Goal: Navigation & Orientation: Go to known website

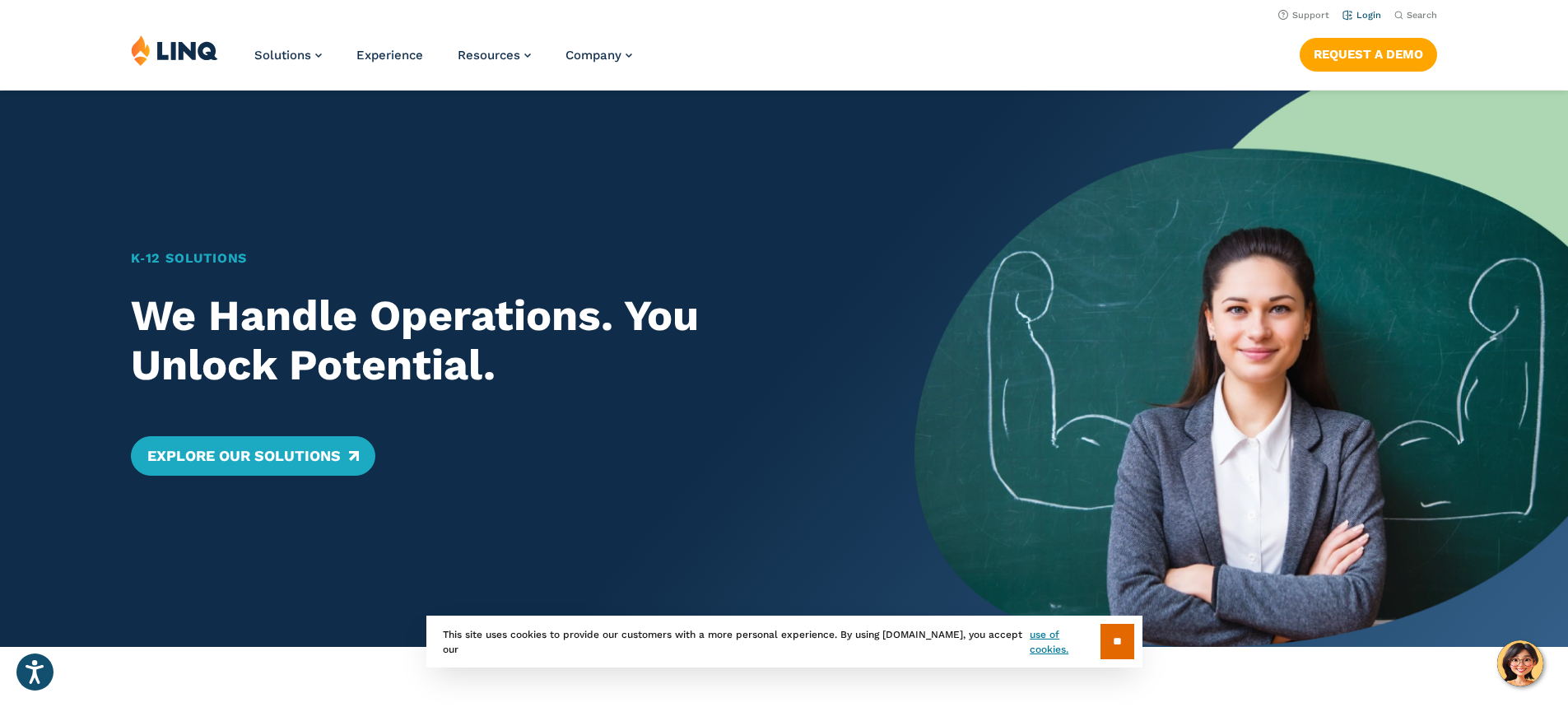
click at [1369, 12] on link "Login" at bounding box center [1362, 16] width 39 height 11
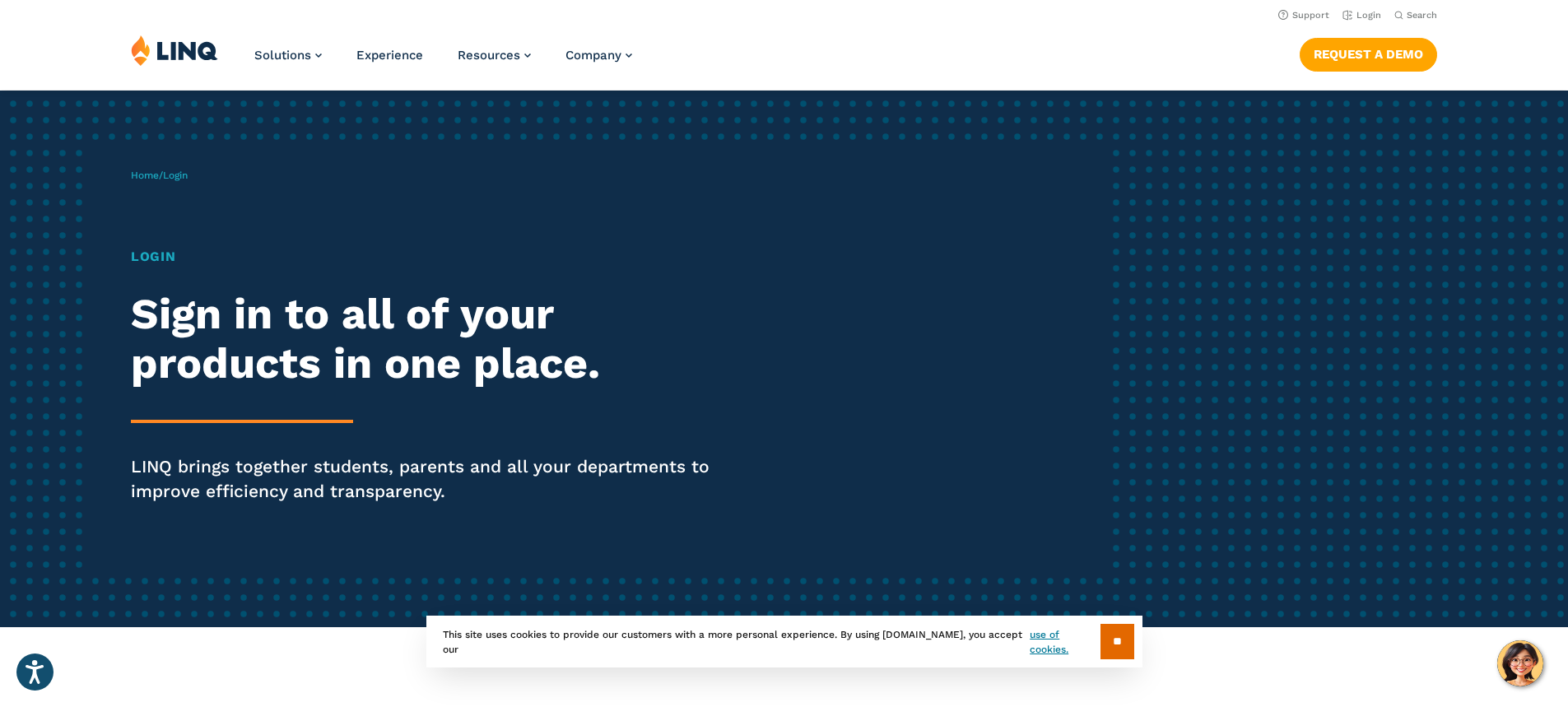
click at [166, 250] on h1 "Login" at bounding box center [432, 256] width 604 height 19
click at [174, 174] on span "Login" at bounding box center [175, 175] width 25 height 11
click at [184, 174] on span "Login" at bounding box center [175, 175] width 25 height 11
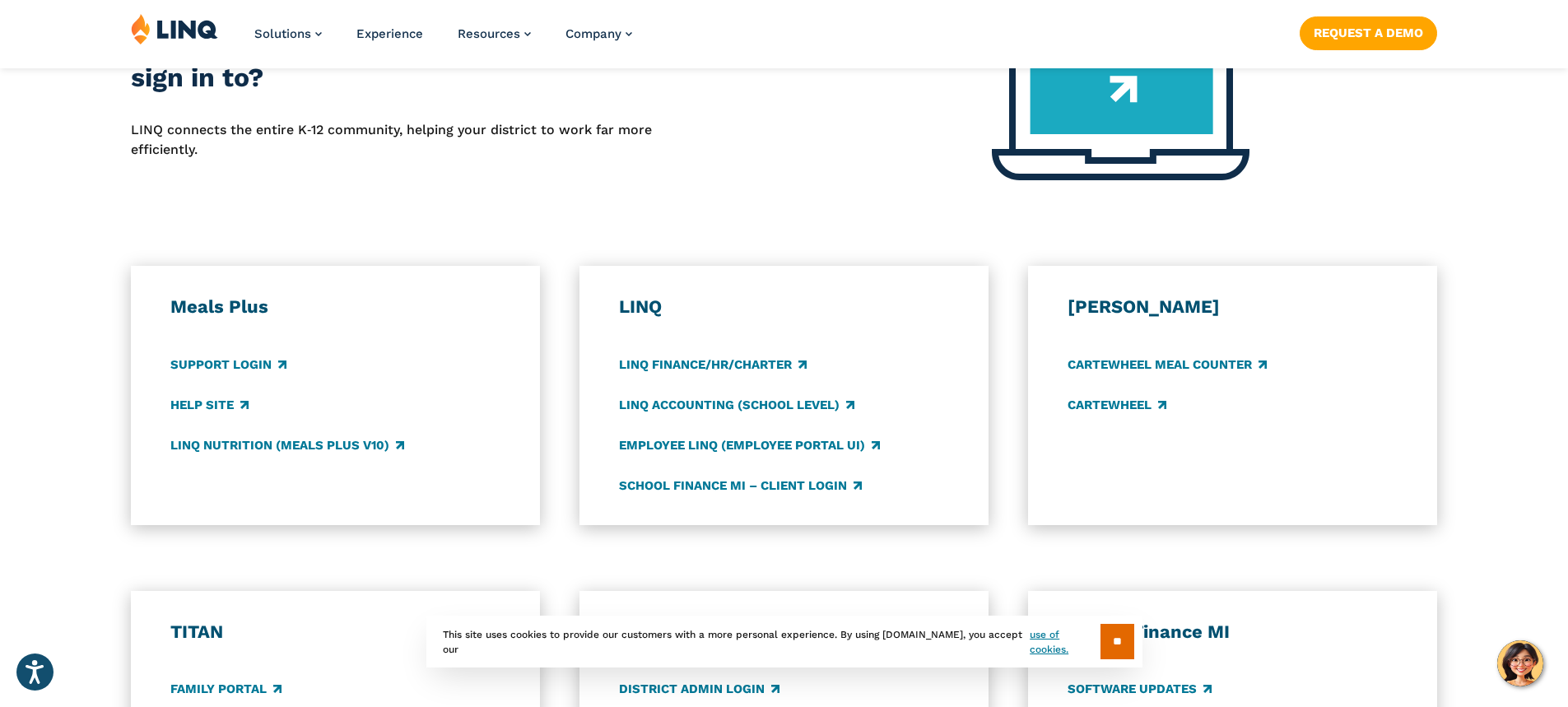
scroll to position [741, 0]
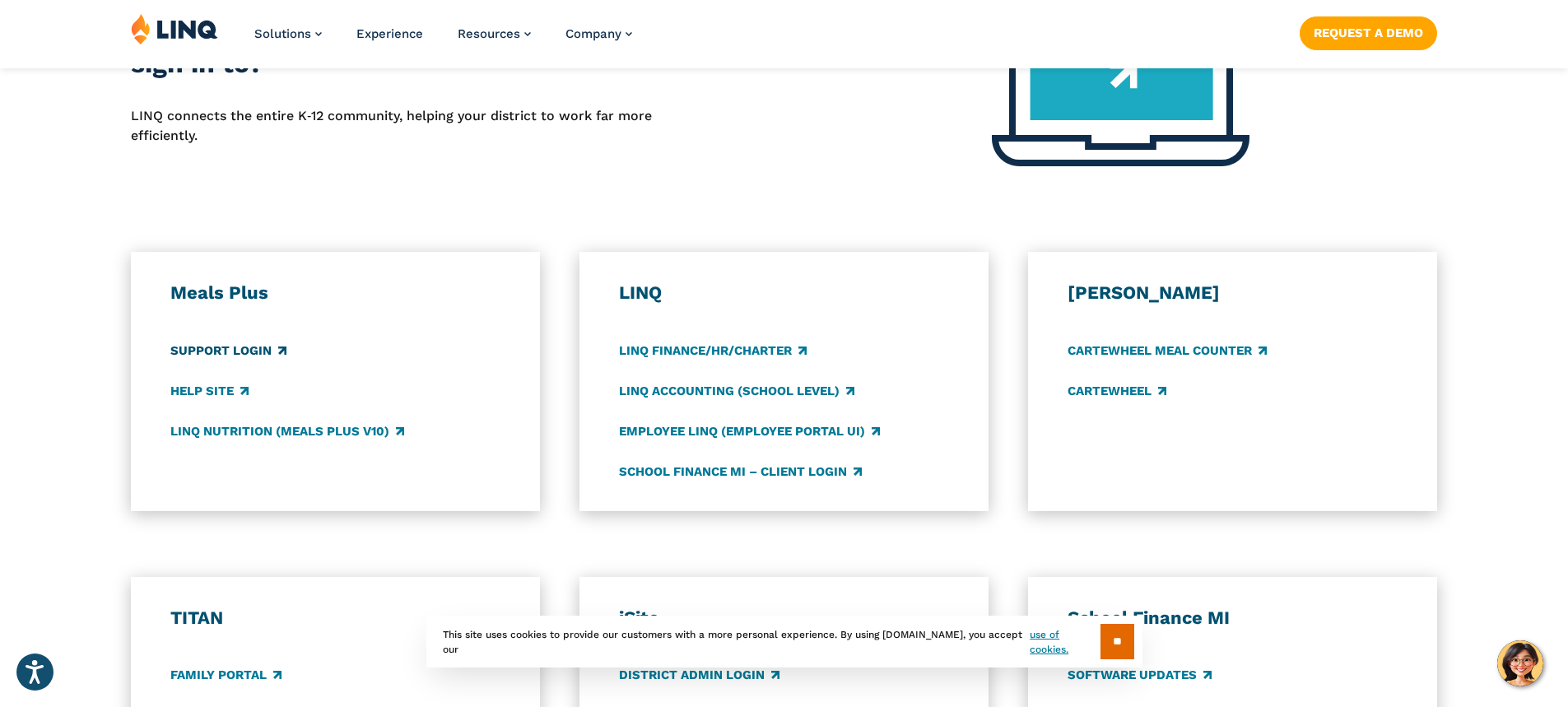
click at [219, 354] on link "Support Login" at bounding box center [229, 351] width 116 height 18
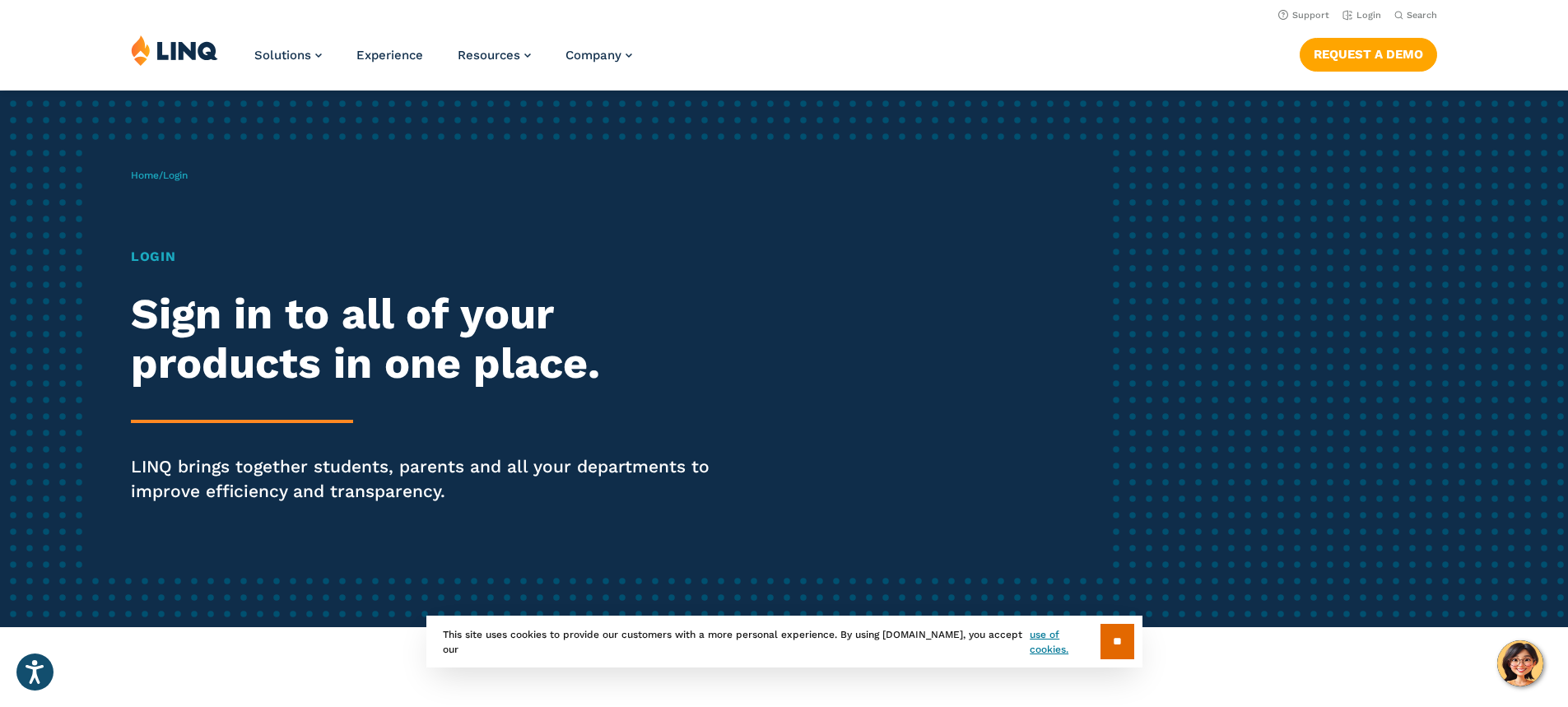
click at [149, 253] on h1 "Login" at bounding box center [432, 256] width 604 height 19
click at [182, 171] on div "Home / Login Login Sign in to all of your products in one place. LINQ brings to…" at bounding box center [620, 359] width 979 height 421
click at [182, 171] on span "Login" at bounding box center [175, 175] width 25 height 11
click at [188, 50] on img at bounding box center [174, 50] width 88 height 31
